Goal: Task Accomplishment & Management: Manage account settings

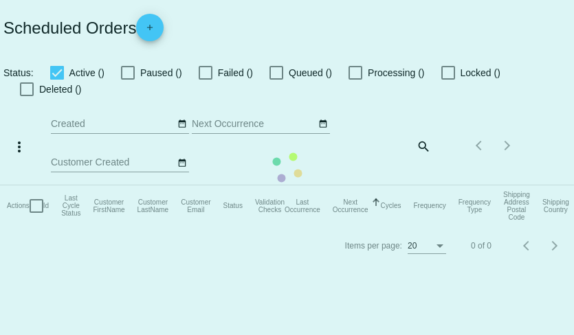
checkbox input "true"
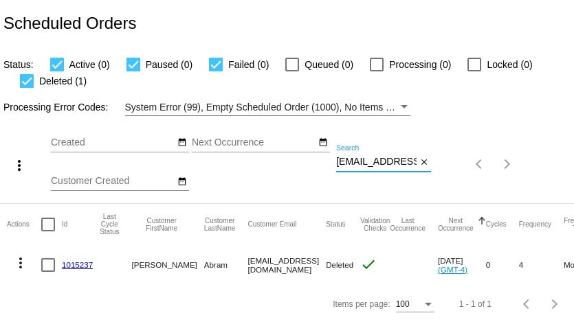
click at [403, 161] on input "raegulator@hotmail.com" at bounding box center [376, 162] width 80 height 11
paste input "newbirth1960@g"
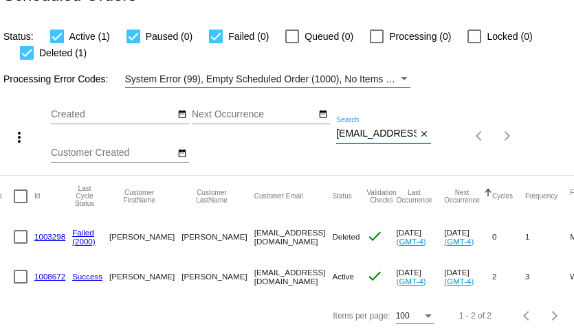
click at [359, 138] on input "newbirth1960@gmail.com" at bounding box center [376, 133] width 80 height 11
paste input "gabbysmom"
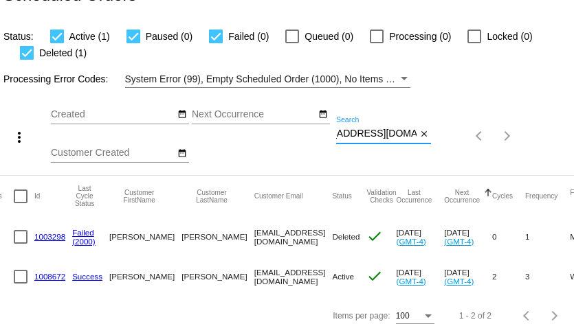
type input "gabbysmom60@gmail.com"
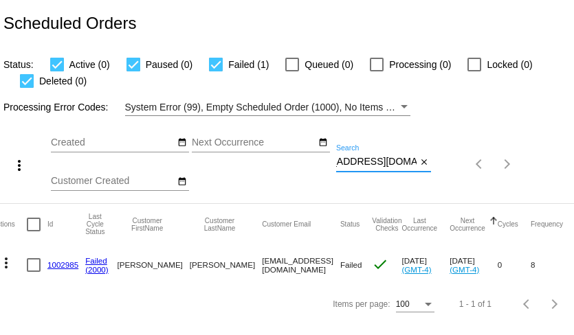
scroll to position [0, 0]
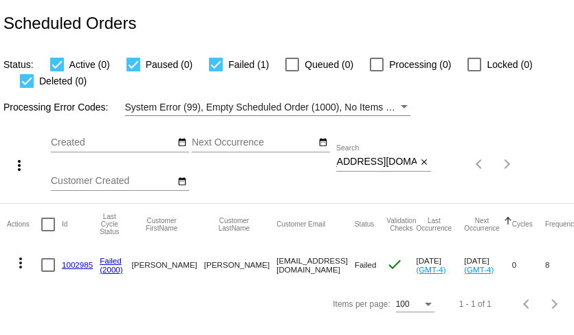
click at [79, 264] on link "1002985" at bounding box center [77, 264] width 31 height 9
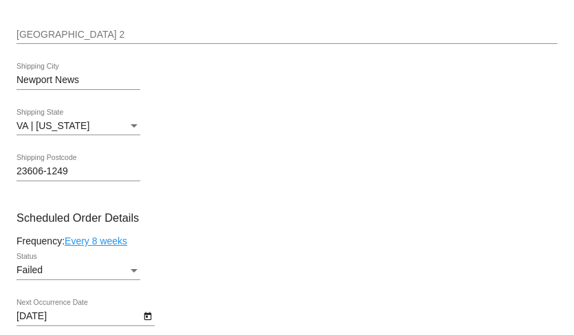
scroll to position [644, 0]
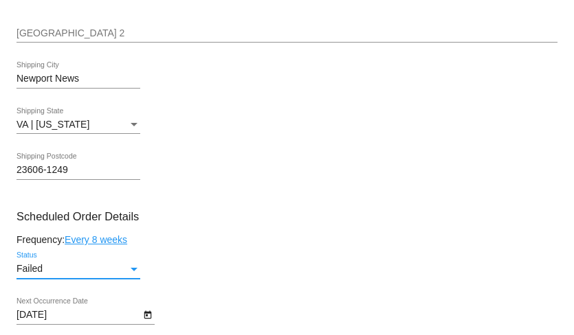
click at [79, 264] on div "Failed" at bounding box center [71, 269] width 111 height 11
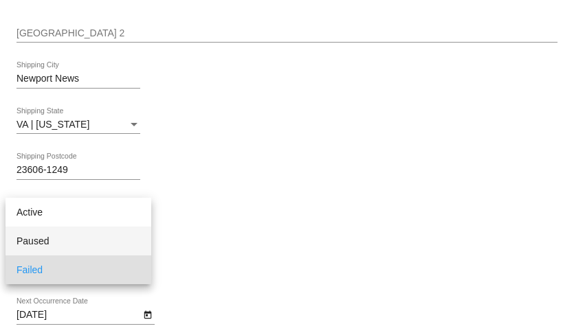
click at [73, 241] on span "Paused" at bounding box center [78, 241] width 124 height 29
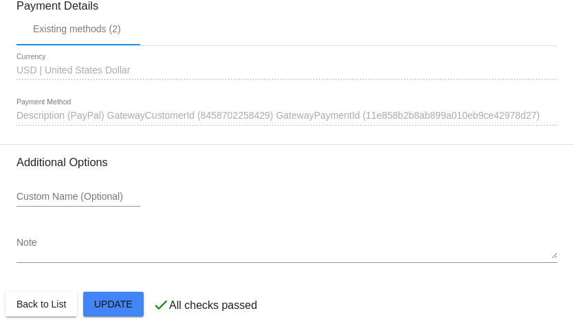
scroll to position [1389, 0]
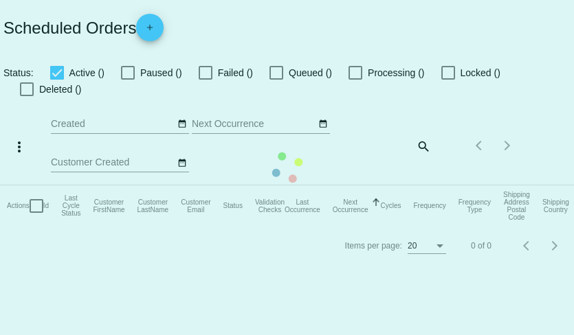
checkbox input "true"
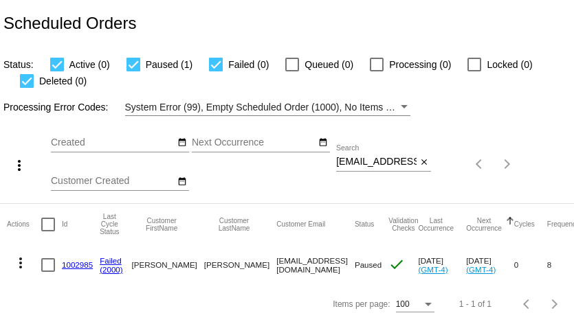
click at [398, 163] on input "gabbysmom60@gmail.com" at bounding box center [376, 162] width 80 height 11
paste input "716stan"
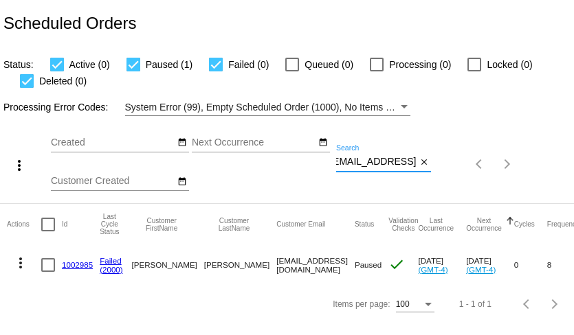
type input "716stan@gmail.com"
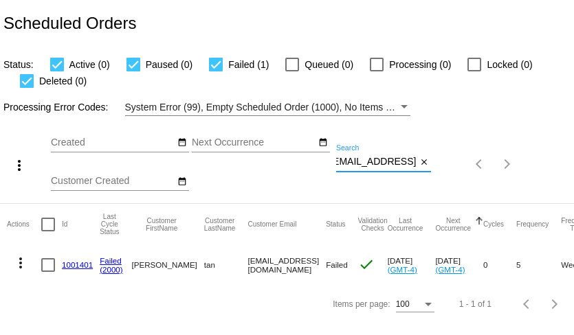
click at [24, 263] on mat-icon "more_vert" at bounding box center [20, 263] width 16 height 16
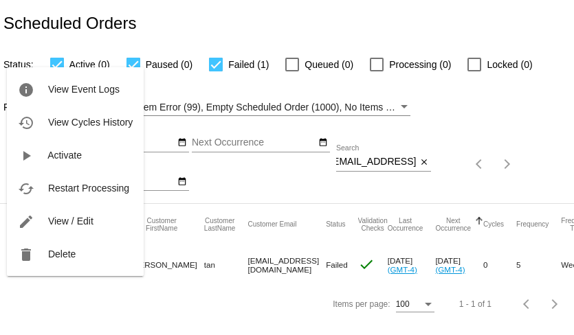
scroll to position [0, 0]
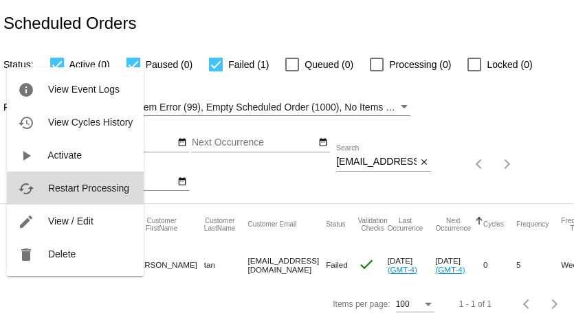
click at [68, 199] on button "cached Restart Processing" at bounding box center [75, 188] width 137 height 33
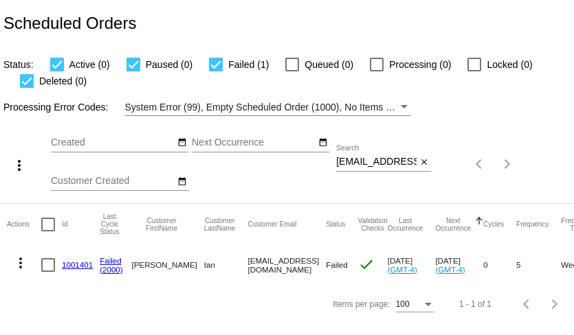
click at [373, 163] on input "716stan@gmail.com" at bounding box center [376, 162] width 80 height 11
paste input "pgdoull@ao"
type input "[EMAIL_ADDRESS][DOMAIN_NAME]"
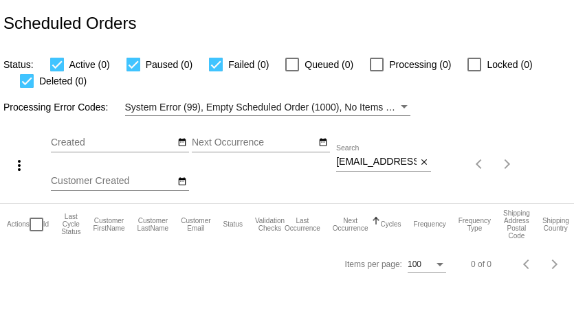
click at [392, 160] on input "[EMAIL_ADDRESS][DOMAIN_NAME]" at bounding box center [376, 162] width 80 height 11
paste input "david4wilson@gmai"
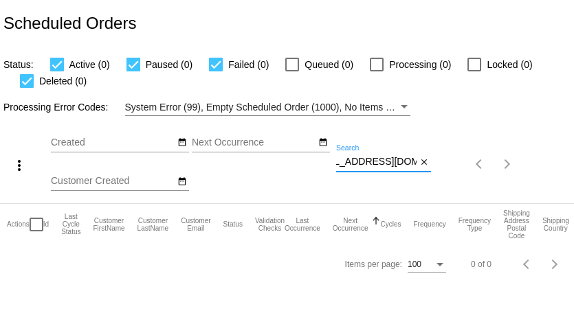
type input "[EMAIL_ADDRESS][DOMAIN_NAME]"
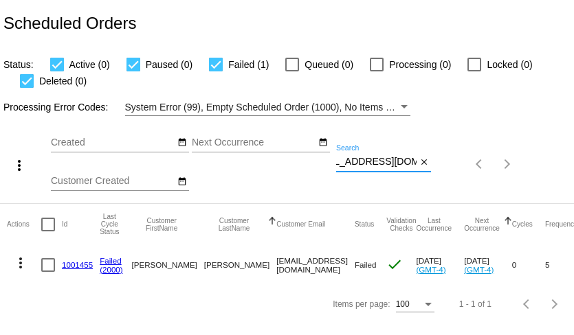
scroll to position [0, 0]
click at [68, 269] on link "1001455" at bounding box center [77, 264] width 31 height 9
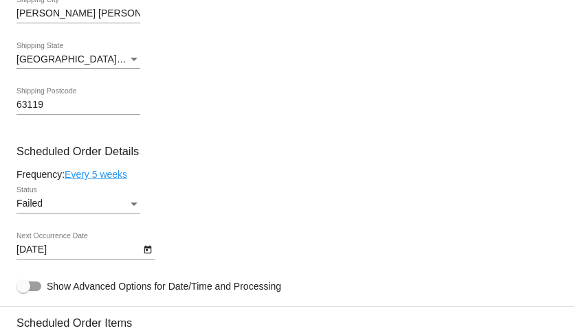
scroll to position [709, 0]
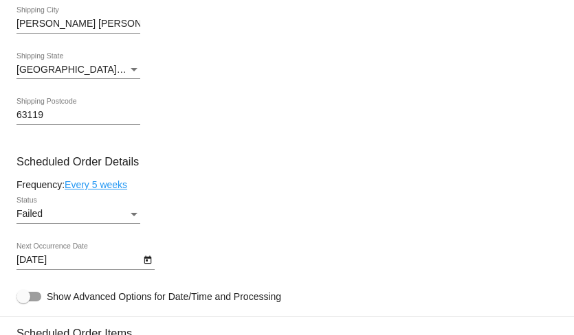
click at [145, 265] on icon "Open calendar" at bounding box center [148, 260] width 8 height 8
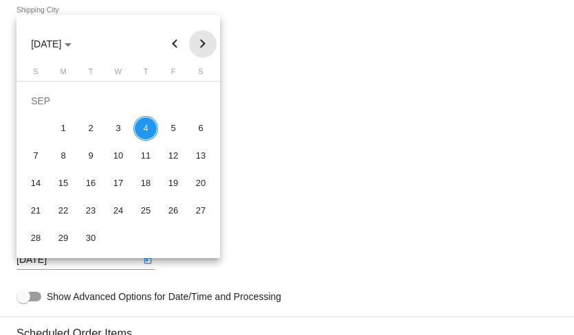
click at [207, 49] on button "Next month" at bounding box center [202, 43] width 27 height 27
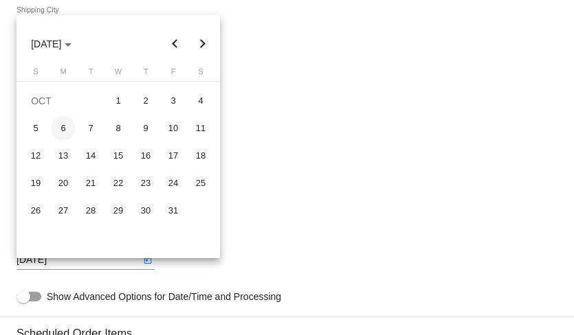
click at [61, 128] on div "6" at bounding box center [63, 128] width 25 height 25
type input "10/6/2025"
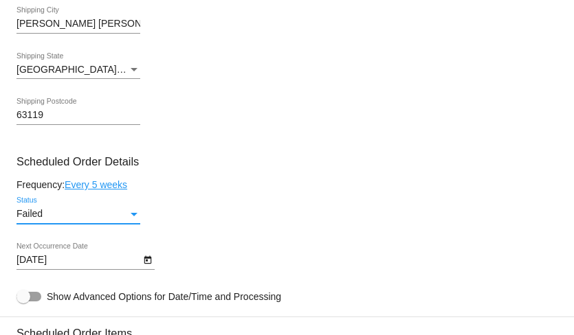
click at [87, 218] on div "Failed" at bounding box center [71, 214] width 111 height 11
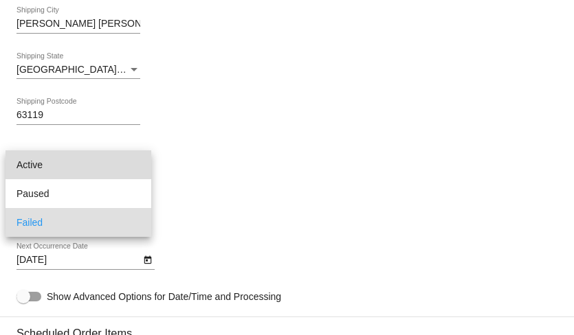
click at [96, 166] on span "Active" at bounding box center [78, 164] width 124 height 29
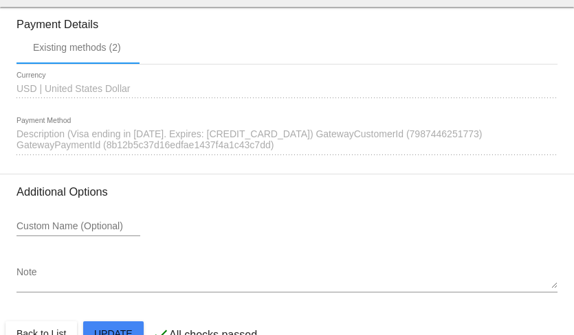
scroll to position [1421, 0]
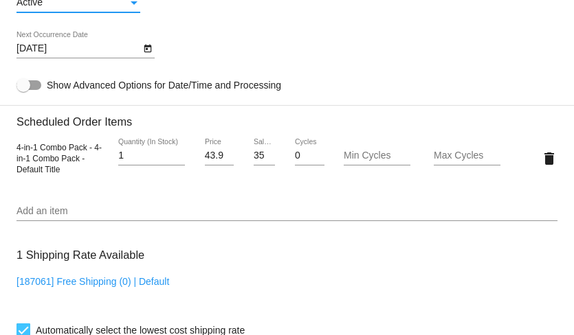
scroll to position [920, 0]
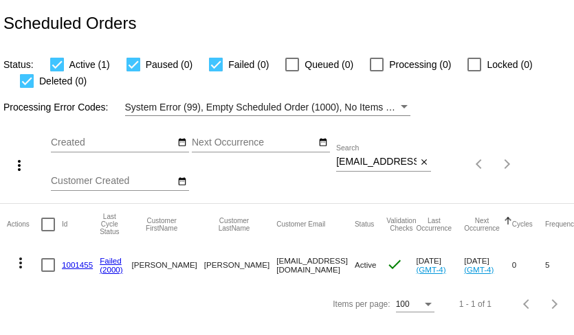
click at [365, 162] on input "david4wilson@gmail.com" at bounding box center [376, 162] width 80 height 11
paste input "rdunn3576"
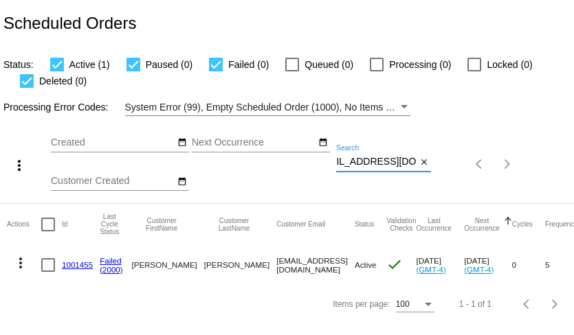
type input "drdunn3576@gmail.com"
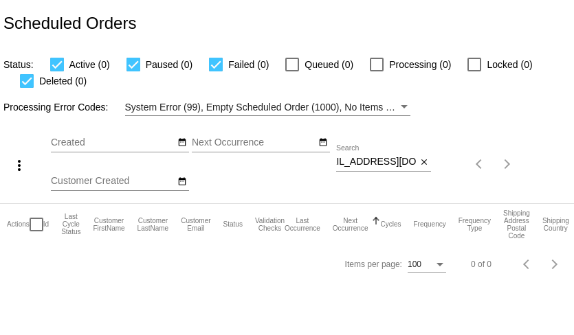
scroll to position [0, 0]
click at [359, 163] on input "[EMAIL_ADDRESS][DOMAIN_NAME]" at bounding box center [376, 162] width 80 height 11
paste input "maryreynolds9"
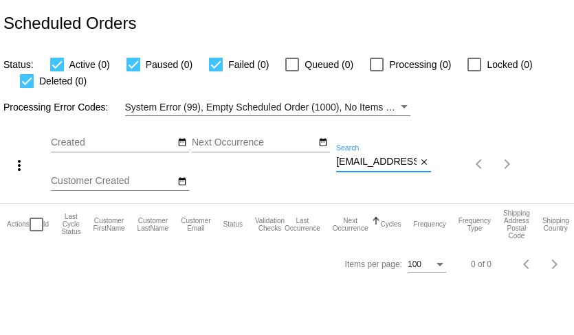
scroll to position [0, 35]
type input "[EMAIL_ADDRESS][DOMAIN_NAME]"
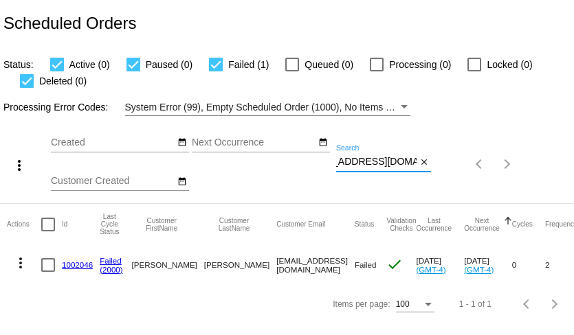
click at [80, 267] on link "1002046" at bounding box center [77, 264] width 31 height 9
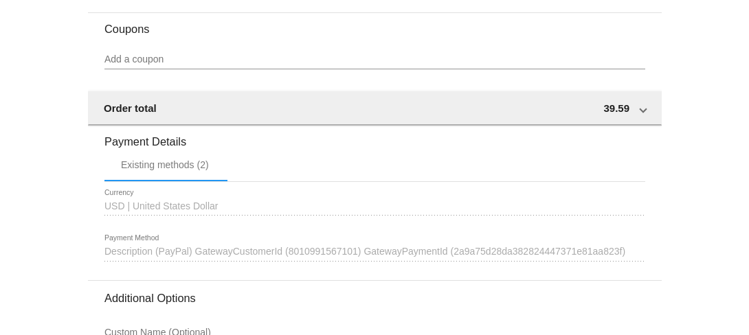
scroll to position [1283, 0]
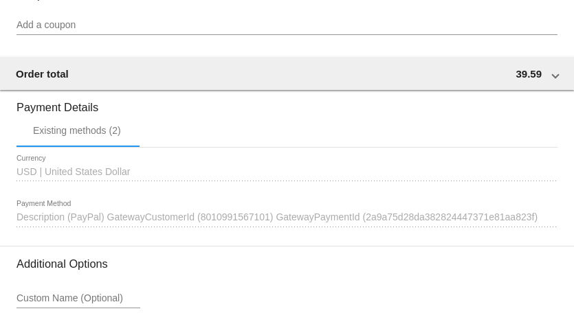
click at [328, 223] on span "Description (PayPal) GatewayCustomerId (8010991567101) GatewayPaymentId (2a9a75…" at bounding box center [276, 217] width 521 height 11
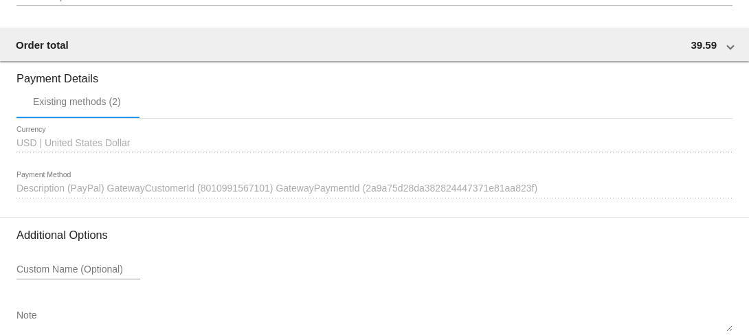
click at [573, 199] on div "1641152 Description (PayPal) GatewayCustomerId (8010991567101) GatewayPaymentId…" at bounding box center [374, 185] width 716 height 27
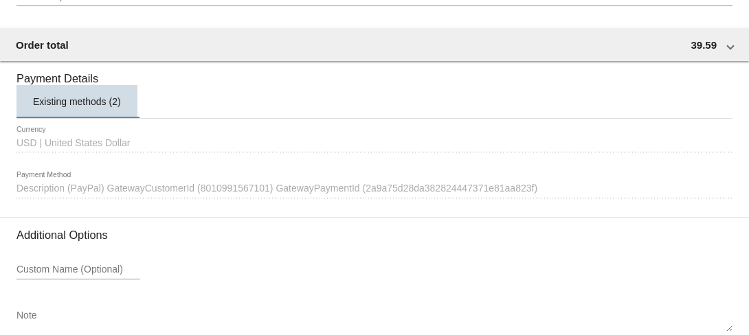
click at [93, 107] on div "Existing methods (2)" at bounding box center [77, 101] width 88 height 11
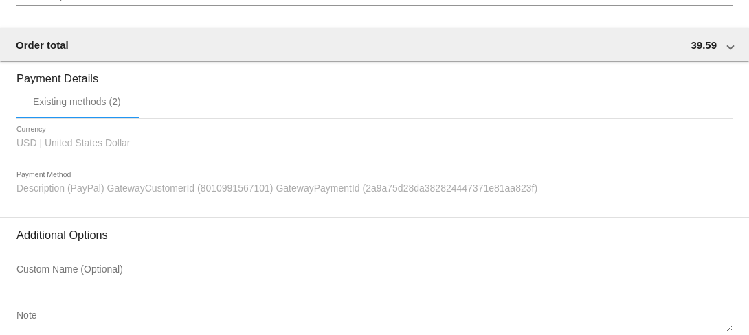
click at [113, 194] on span "Description (PayPal) GatewayCustomerId (8010991567101) GatewayPaymentId (2a9a75…" at bounding box center [276, 188] width 521 height 11
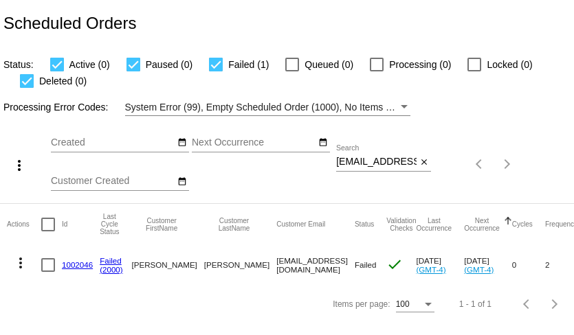
click at [380, 167] on input "maryreynolds9@gmail.com" at bounding box center [376, 162] width 80 height 11
paste input "brogers70@hot"
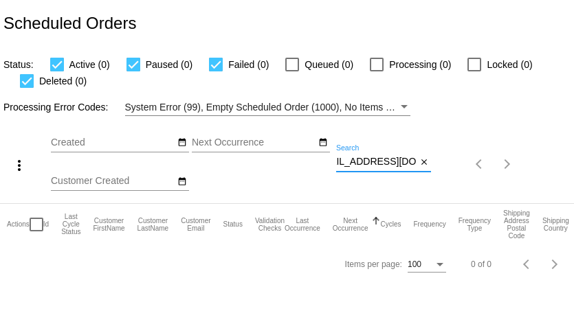
type input "brogers70@hotmail.com"
click at [363, 166] on input "[EMAIL_ADDRESS][DOMAIN_NAME]" at bounding box center [376, 162] width 80 height 11
click at [363, 166] on input "brogers70@hotmail.com" at bounding box center [376, 162] width 80 height 11
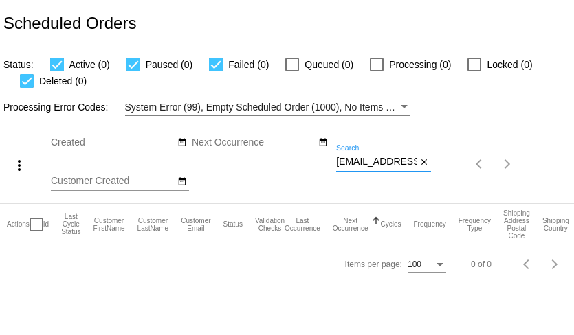
paste input "stefaniemurrer@g"
type input "[EMAIL_ADDRESS][DOMAIN_NAME]"
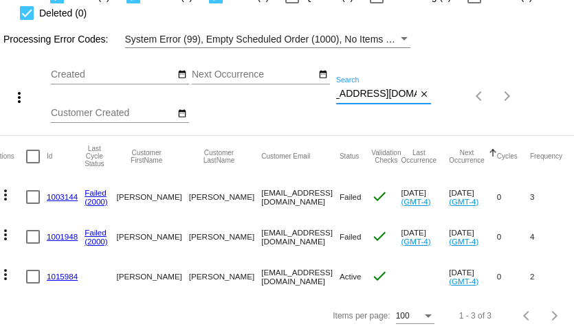
scroll to position [0, 0]
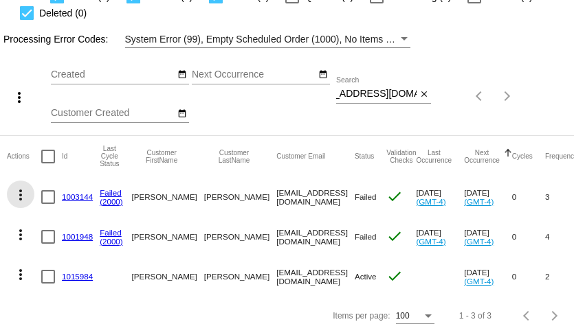
click at [20, 192] on mat-icon "more_vert" at bounding box center [20, 195] width 16 height 16
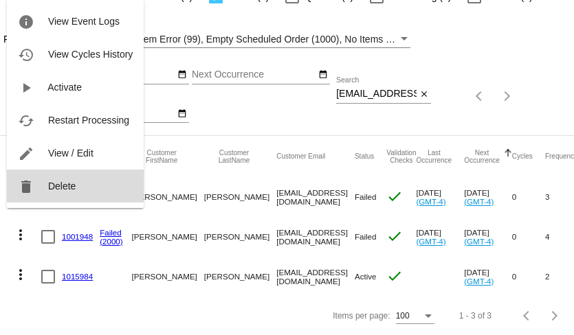
click at [43, 188] on button "delete Delete" at bounding box center [75, 186] width 137 height 33
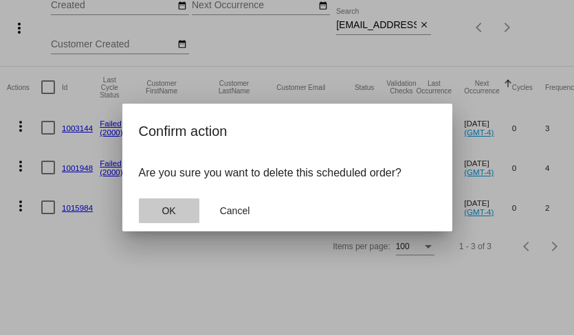
click at [160, 208] on button "OK" at bounding box center [169, 211] width 60 height 25
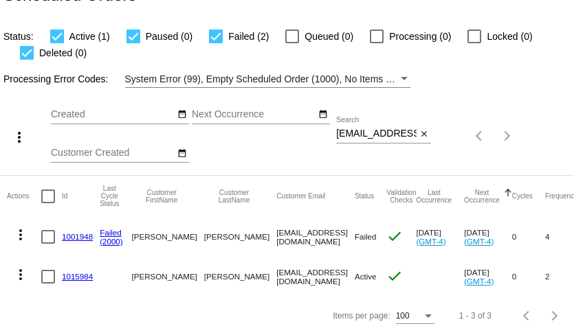
scroll to position [29, 0]
click at [21, 229] on mat-icon "more_vert" at bounding box center [20, 235] width 16 height 16
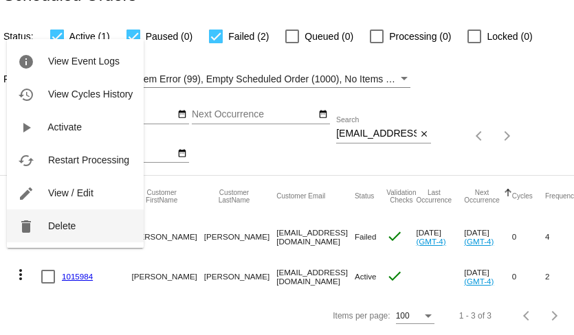
click at [57, 225] on span "Delete" at bounding box center [61, 226] width 27 height 11
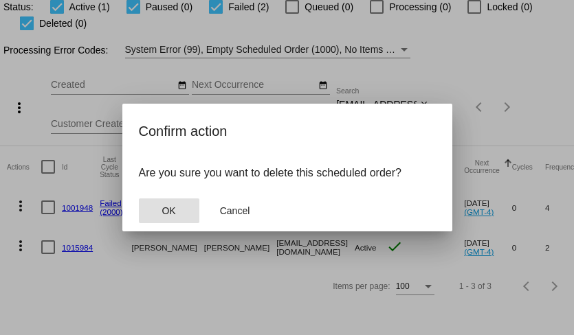
click at [150, 211] on button "OK" at bounding box center [169, 211] width 60 height 25
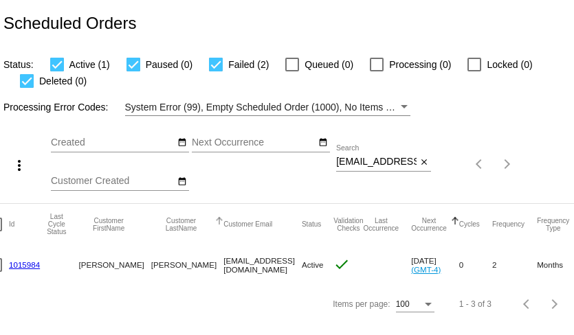
scroll to position [0, 54]
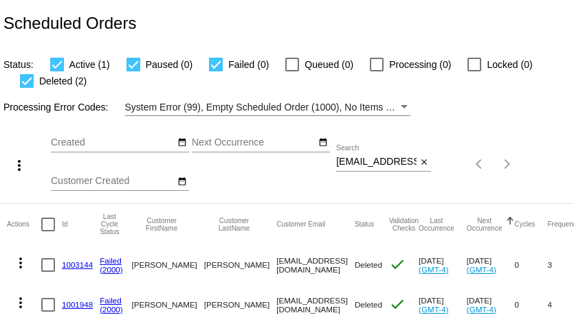
click at [387, 165] on input "[EMAIL_ADDRESS][DOMAIN_NAME]" at bounding box center [376, 162] width 80 height 11
paste input "priscillaleach58"
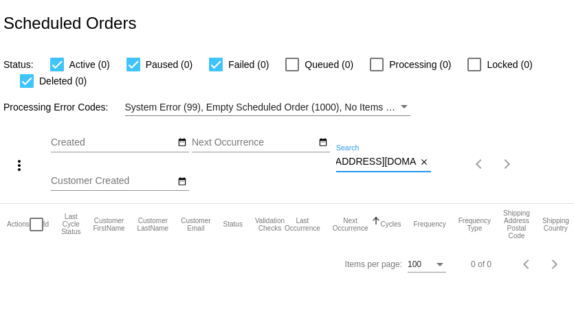
type input "[EMAIL_ADDRESS][DOMAIN_NAME]"
